Goal: Task Accomplishment & Management: Complete application form

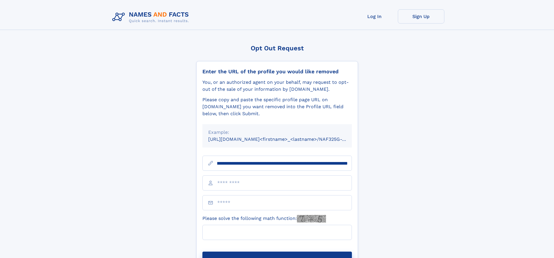
scroll to position [0, 66]
type input "**********"
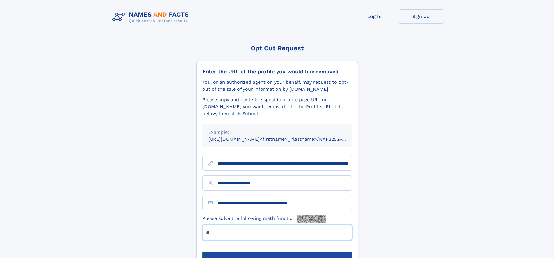
type input "**"
click at [277, 251] on button "Submit Opt Out Request" at bounding box center [276, 260] width 149 height 19
